Goal: Transaction & Acquisition: Book appointment/travel/reservation

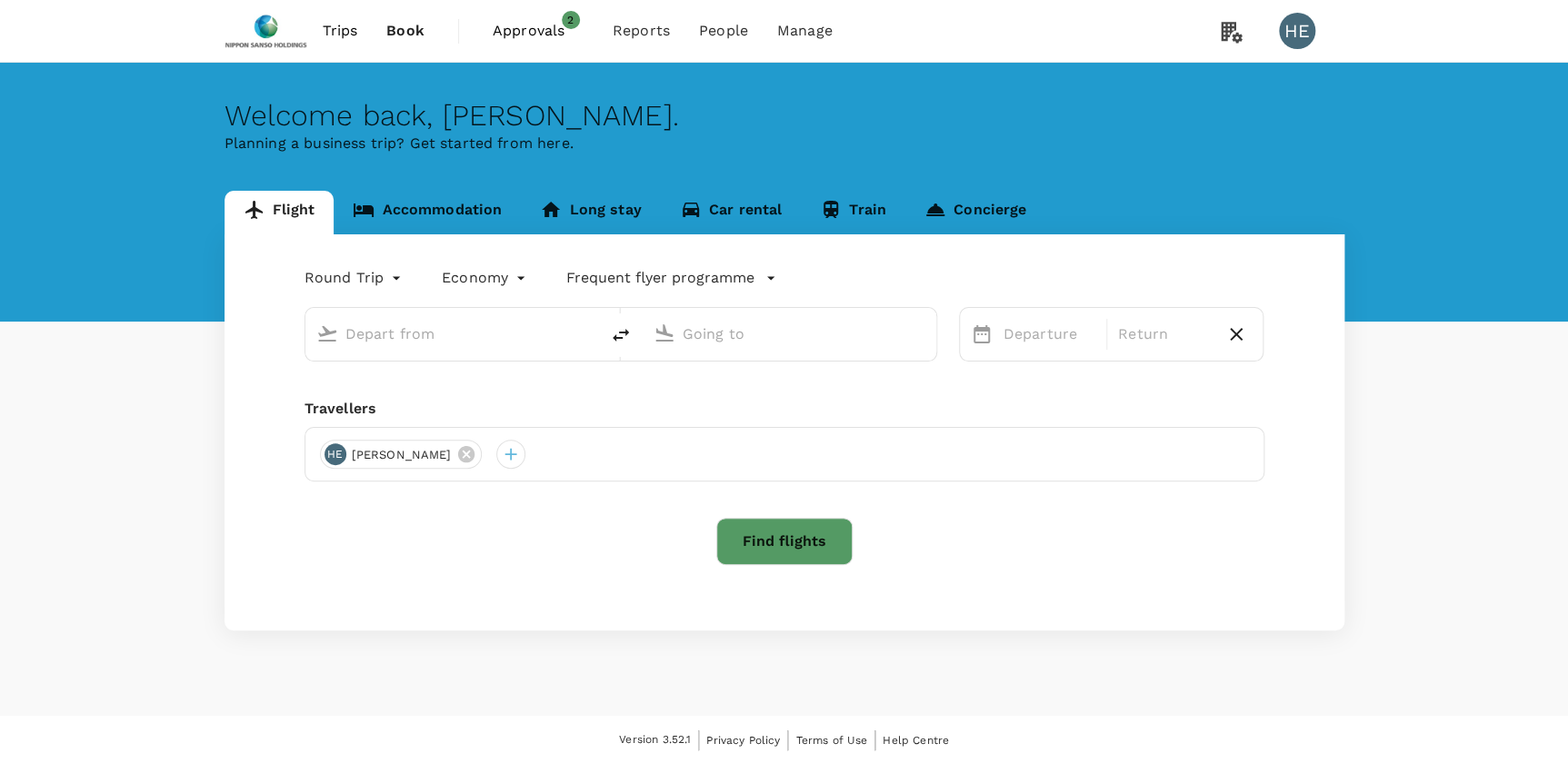
click at [554, 35] on span "Approvals" at bounding box center [538, 30] width 91 height 22
type input "roundtrip"
type input "Singapore Changi (SIN)"
type input "[PERSON_NAME] (SUB)"
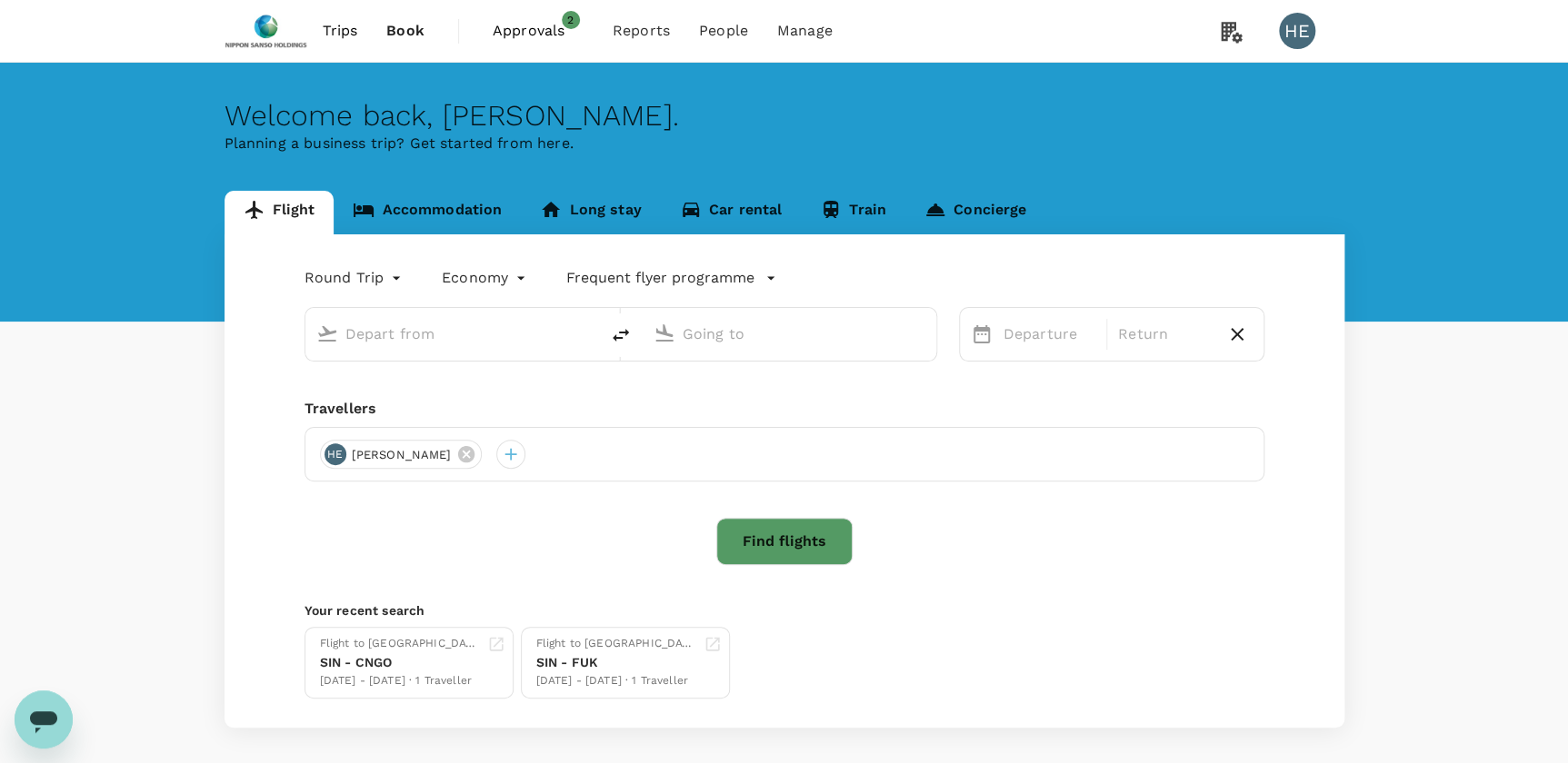
type input "Singapore Changi (SIN)"
type input "[PERSON_NAME] (SUB)"
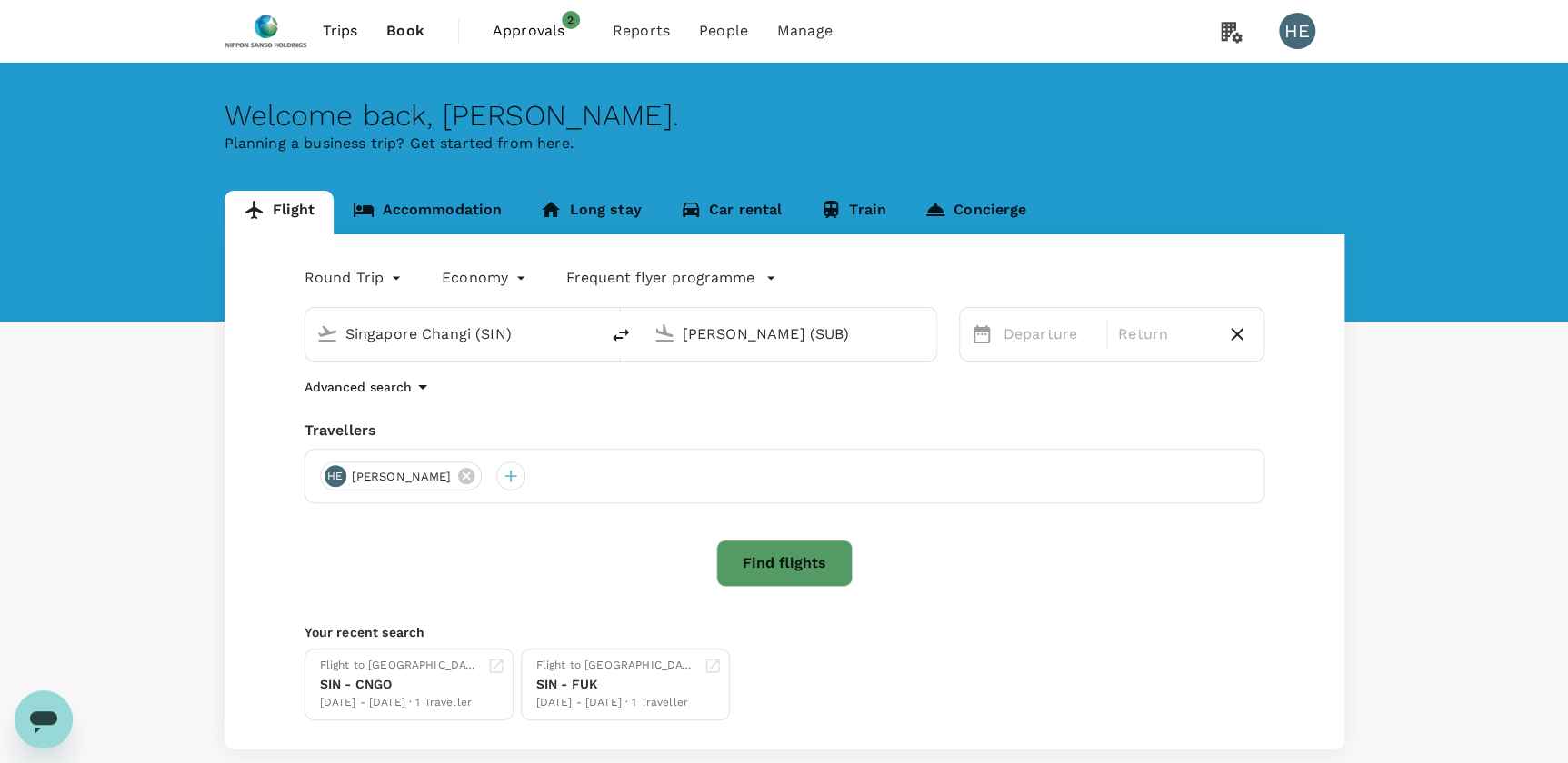
click at [546, 31] on span "Approvals" at bounding box center [538, 30] width 91 height 22
